Goal: Transaction & Acquisition: Purchase product/service

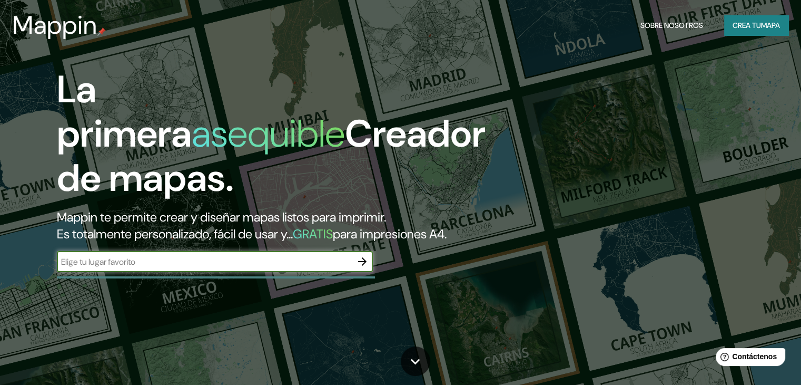
click at [282, 268] on input "text" at bounding box center [204, 261] width 295 height 12
type input "santiago de chile"
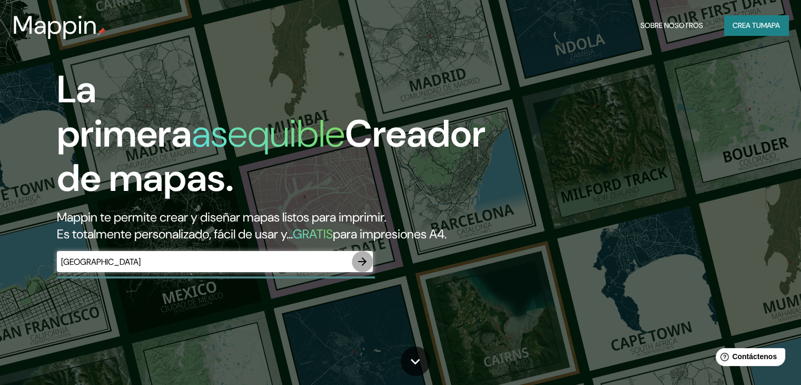
click at [363, 268] on icon "button" at bounding box center [362, 261] width 13 height 13
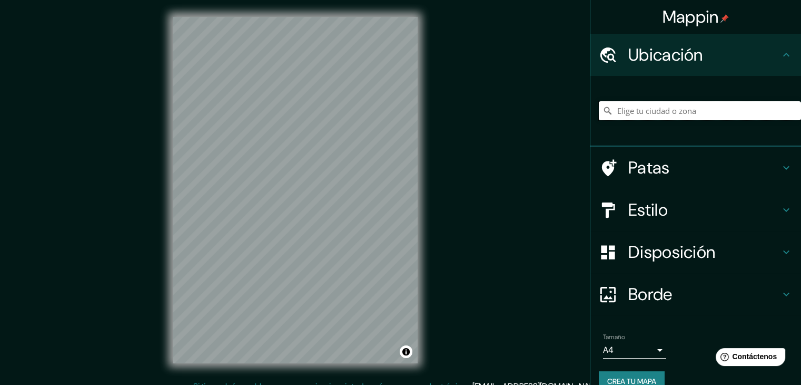
click at [628, 110] on input "Elige tu ciudad o zona" at bounding box center [700, 110] width 202 height 19
drag, startPoint x: 636, startPoint y: 112, endPoint x: 563, endPoint y: 104, distance: 74.2
click at [575, 115] on div "Mappin Ubicación Yungay, Santiago, Región Metropolitana de Santiago 8320000, Ch…" at bounding box center [400, 198] width 801 height 397
type input "Libertad, Santiago, Región Metropolitana de Santiago 8320000, Chile"
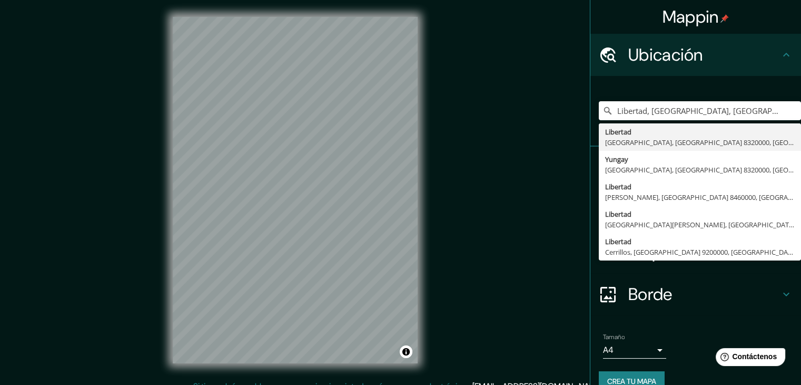
click at [783, 54] on icon at bounding box center [786, 55] width 6 height 4
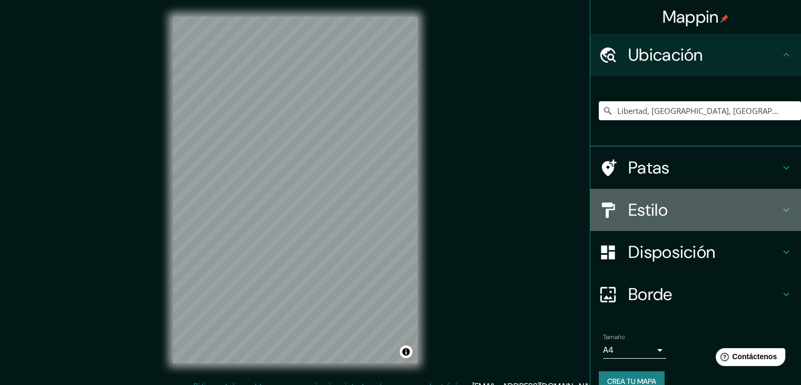
click at [707, 213] on h4 "Estilo" at bounding box center [704, 209] width 152 height 21
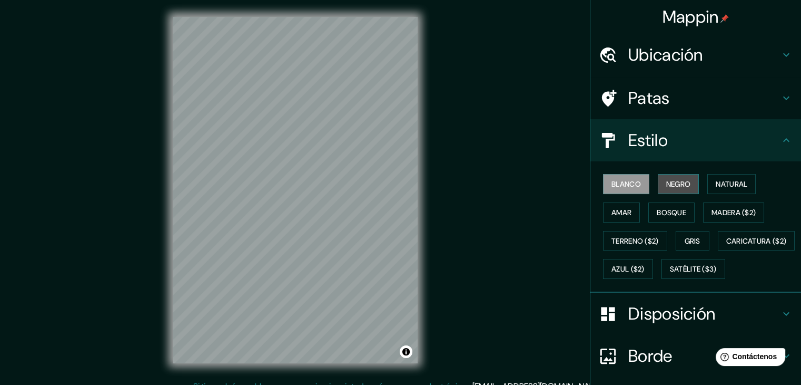
click at [667, 185] on font "Negro" at bounding box center [678, 183] width 25 height 9
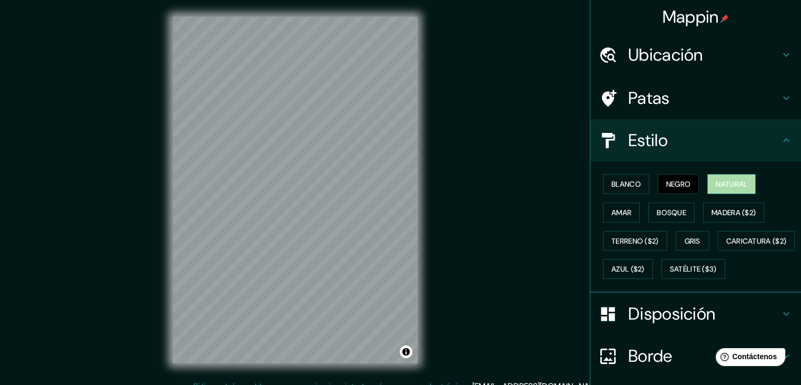
click at [734, 184] on font "Natural" at bounding box center [732, 183] width 32 height 9
click at [612, 208] on font "Amar" at bounding box center [622, 212] width 20 height 9
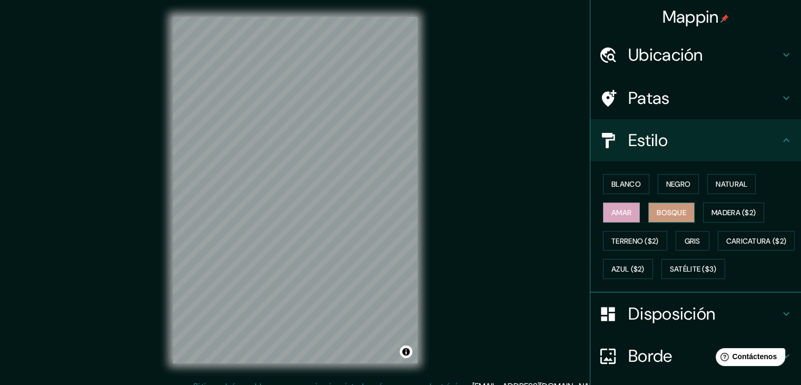
click at [657, 215] on font "Bosque" at bounding box center [671, 212] width 29 height 9
click at [734, 209] on font "Madera ($2)" at bounding box center [734, 212] width 44 height 9
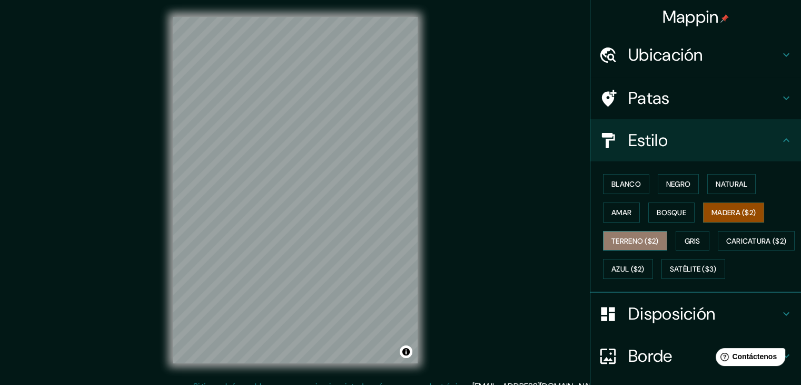
click at [638, 236] on font "Terreno ($2)" at bounding box center [635, 240] width 47 height 9
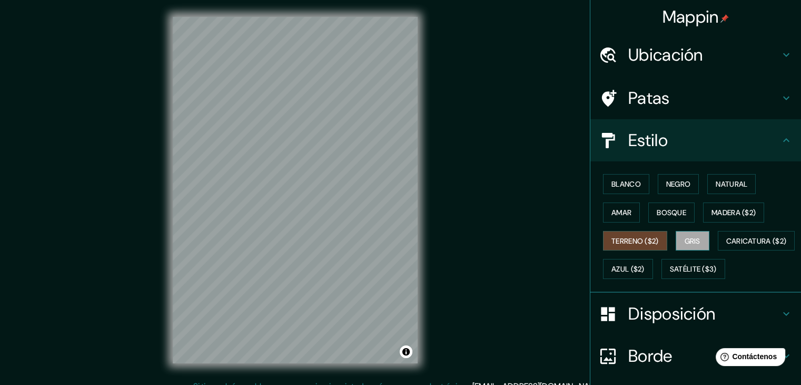
click at [695, 241] on font "Gris" at bounding box center [693, 240] width 16 height 9
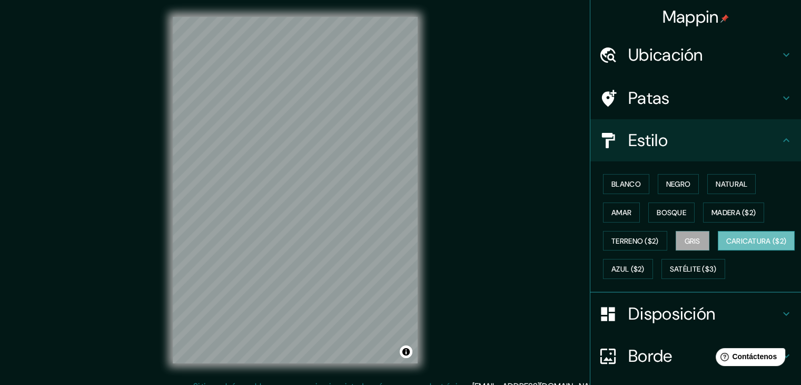
click at [726, 245] on font "Caricatura ($2)" at bounding box center [756, 240] width 61 height 9
click at [645, 267] on font "Azul ($2)" at bounding box center [628, 268] width 33 height 9
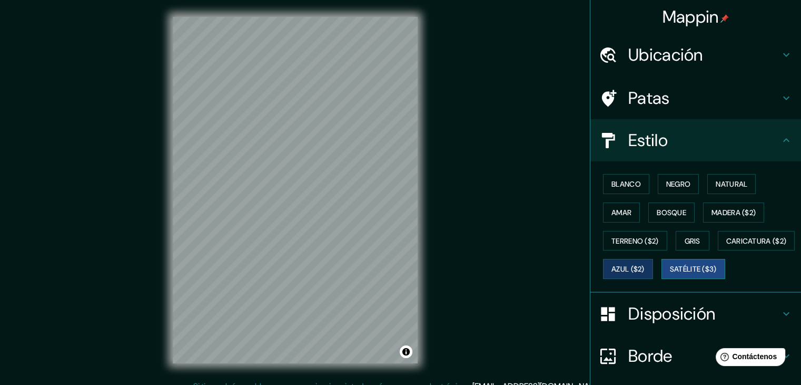
click at [670, 276] on font "Satélite ($3)" at bounding box center [693, 269] width 47 height 14
click at [635, 182] on button "Blanco" at bounding box center [626, 184] width 46 height 20
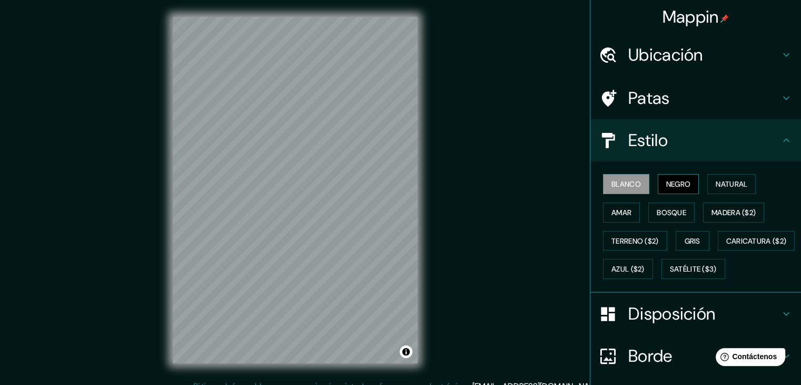
click at [672, 179] on font "Negro" at bounding box center [678, 183] width 25 height 9
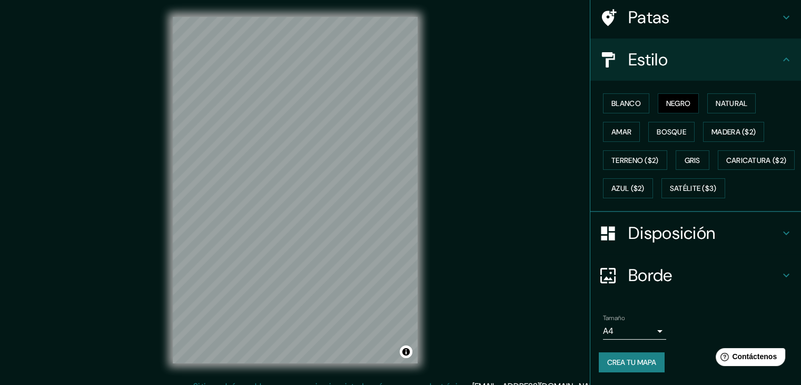
click at [622, 367] on font "Crea tu mapa" at bounding box center [631, 362] width 49 height 14
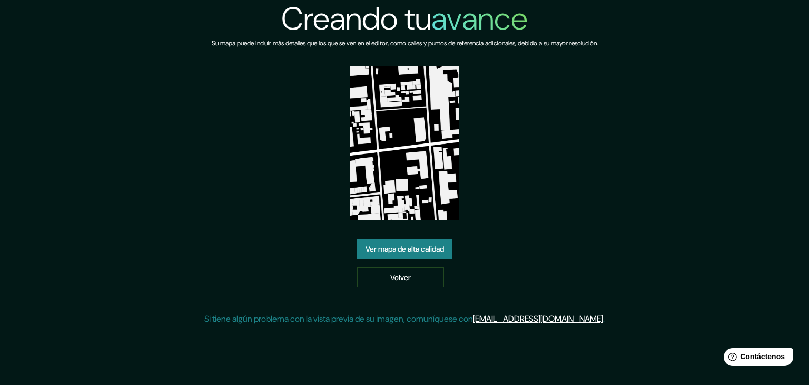
click at [412, 251] on font "Ver mapa de alta calidad" at bounding box center [405, 248] width 78 height 9
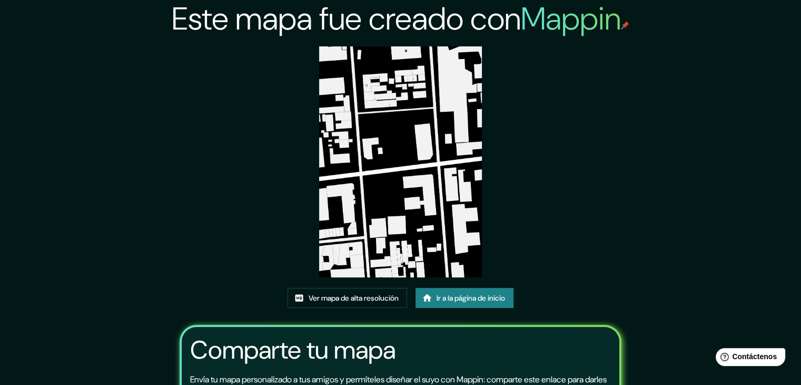
click at [468, 133] on img at bounding box center [400, 161] width 163 height 231
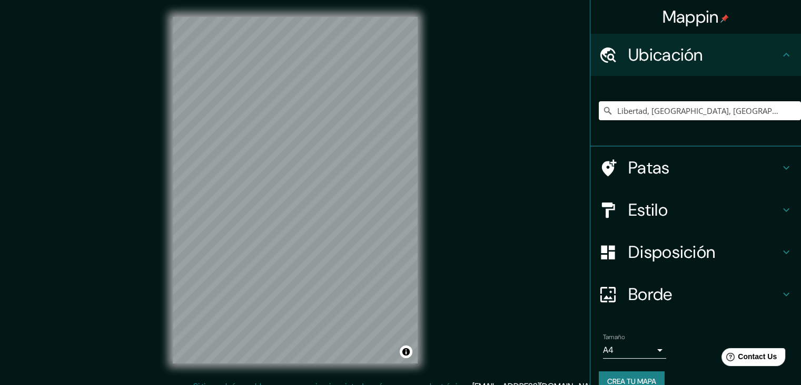
click at [788, 110] on input "Libertad, Santiago, Región Metropolitana de Santiago 8320000, Chile" at bounding box center [700, 110] width 202 height 19
click at [771, 109] on input "Libertad, Santiago, Región Metropolitana de Santiago 8320000, Chile" at bounding box center [700, 110] width 202 height 19
click at [655, 117] on input "Libertad, Santiago, Región Metropolitana de Santiago 8320000, Chile" at bounding box center [700, 110] width 202 height 19
click at [654, 113] on input "Libertad, Santiago, Región Metropolitana de Santiago 8320000, Chile" at bounding box center [700, 110] width 202 height 19
click at [750, 107] on input "Libertad, Santiago, Región Metropolitana de Santiago 8320000, Chile" at bounding box center [700, 110] width 202 height 19
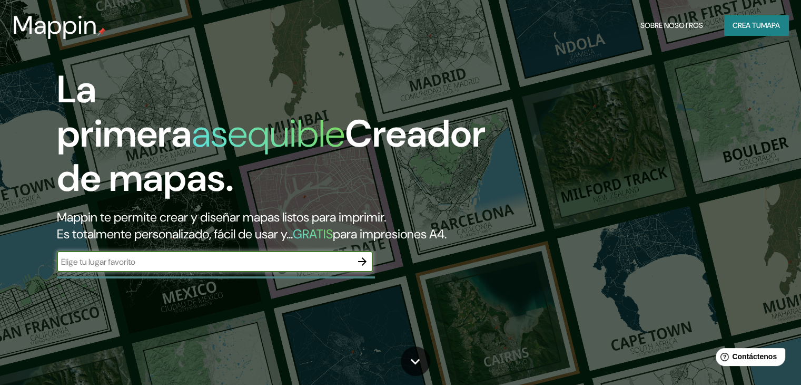
click at [190, 268] on input "text" at bounding box center [204, 261] width 295 height 12
type input "libertad santiago chile"
click at [361, 268] on icon "button" at bounding box center [362, 261] width 13 height 13
